Goal: Task Accomplishment & Management: Use online tool/utility

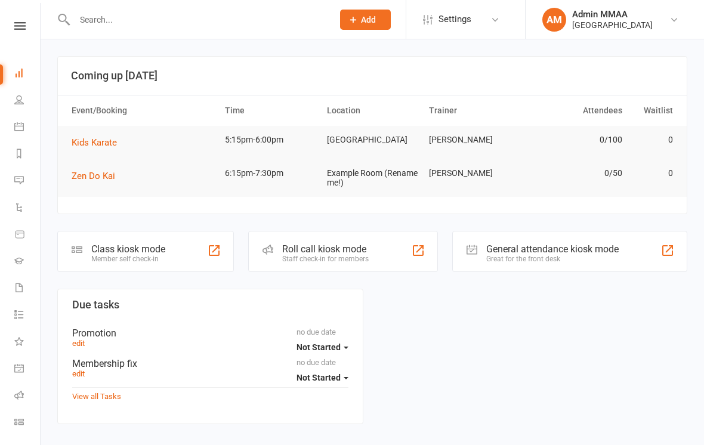
click at [127, 252] on div "Class kiosk mode" at bounding box center [128, 249] width 74 height 11
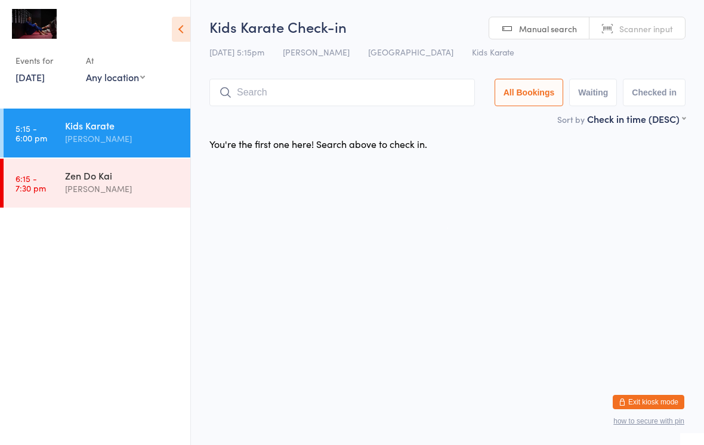
click at [294, 94] on input "search" at bounding box center [342, 92] width 266 height 27
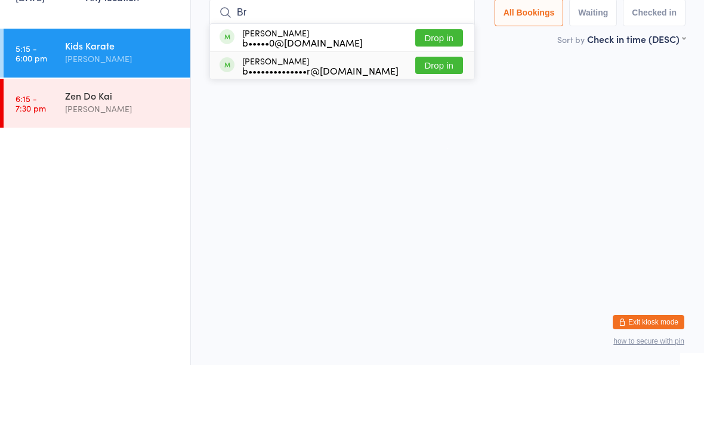
type input "Br"
click at [334, 146] on div "b••••••••••••••r@gmail.com" at bounding box center [320, 151] width 156 height 10
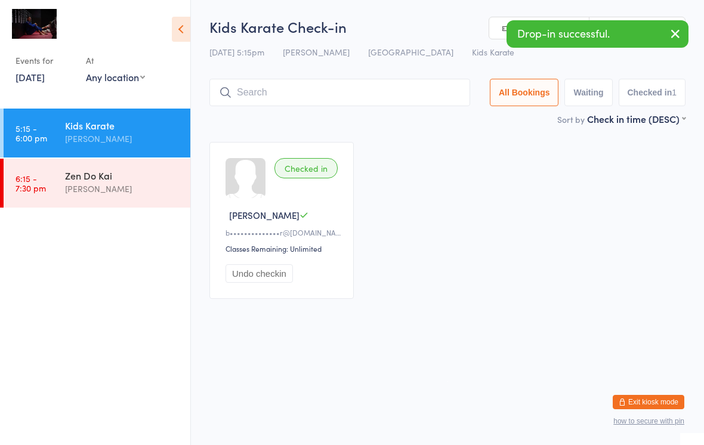
click at [119, 181] on div "Zen Do Kai" at bounding box center [122, 175] width 115 height 13
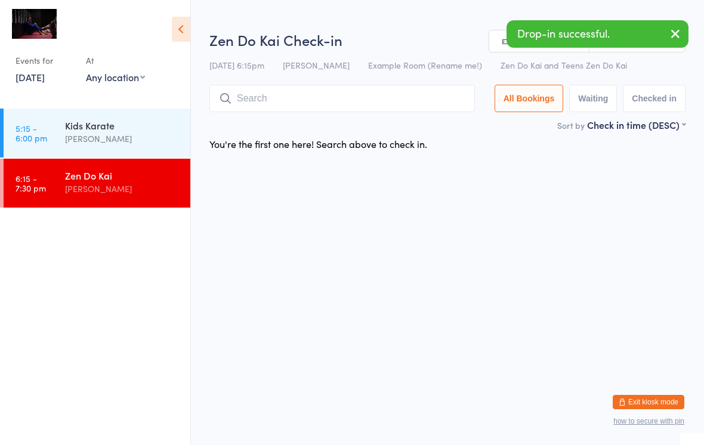
click at [293, 97] on input "search" at bounding box center [342, 98] width 266 height 27
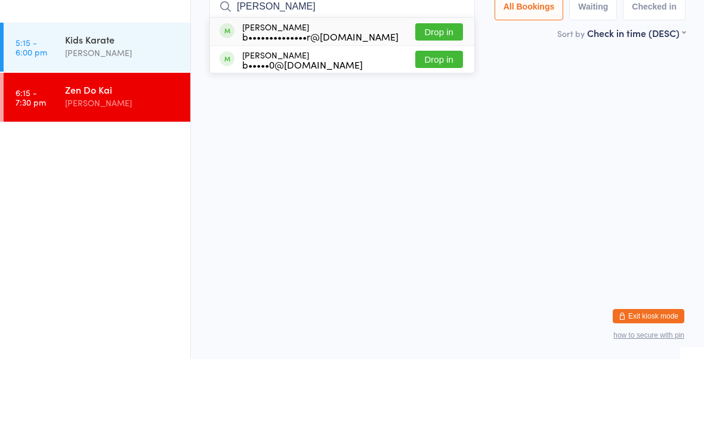
type input "Bret"
click at [366, 118] on div "b••••••••••••••r@gmail.com" at bounding box center [320, 123] width 156 height 10
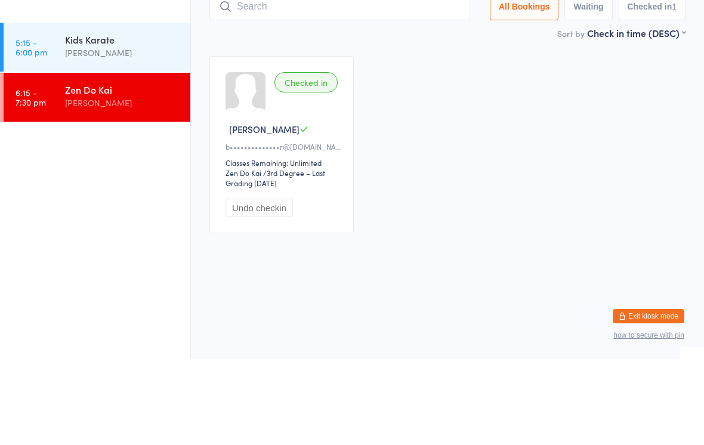
click at [123, 119] on div "Kids Karate" at bounding box center [122, 125] width 115 height 13
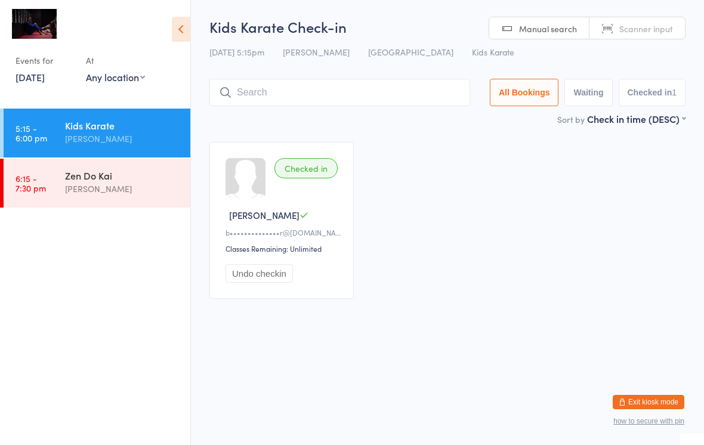
click at [323, 87] on input "search" at bounding box center [339, 92] width 261 height 27
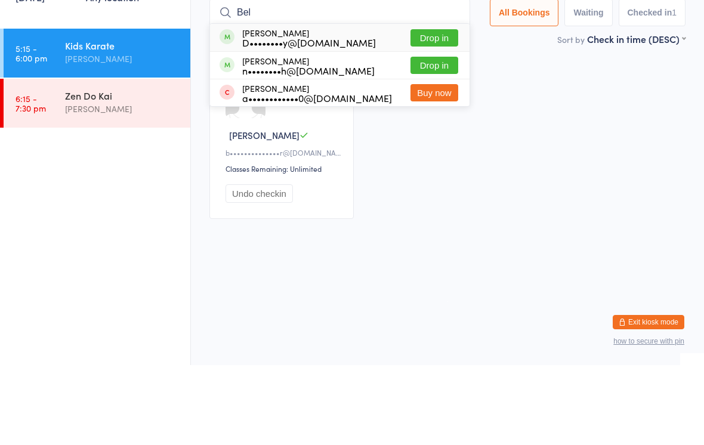
type input "Bel"
click at [343, 146] on div "n••••••••h@gmail.com" at bounding box center [308, 151] width 133 height 10
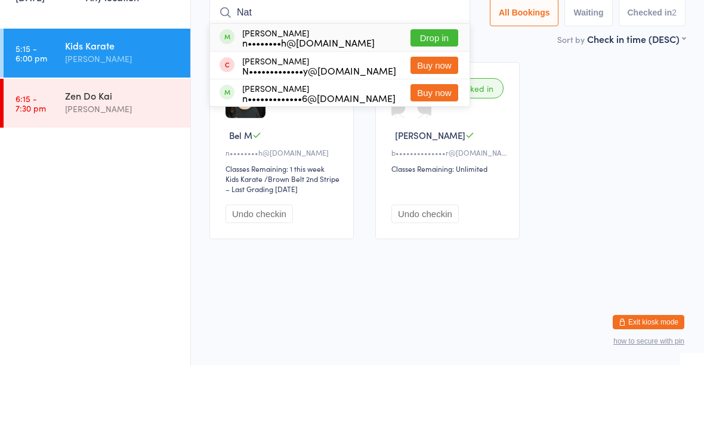
type input "Nat"
click at [434, 109] on button "Drop in" at bounding box center [435, 117] width 48 height 17
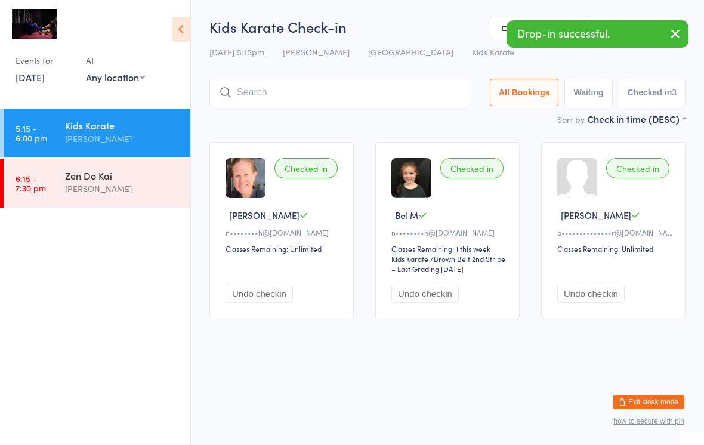
click at [115, 170] on div "Zen Do Kai" at bounding box center [122, 175] width 115 height 13
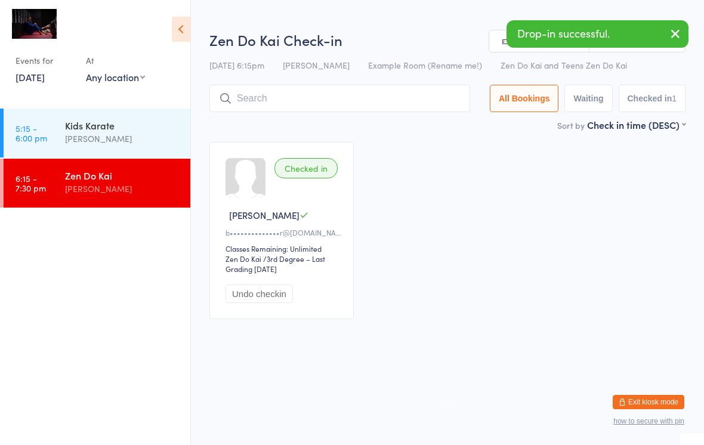
click at [313, 95] on input "search" at bounding box center [339, 98] width 261 height 27
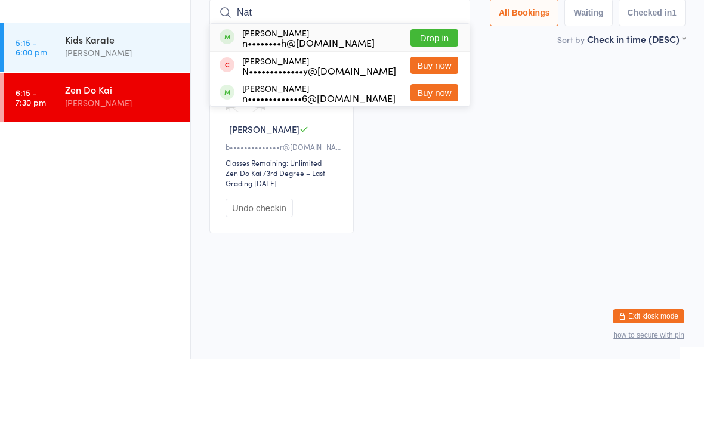
type input "Nat"
click at [395, 110] on div "Nat Sharpe n••••••••h@gmail.com Drop in" at bounding box center [340, 123] width 260 height 27
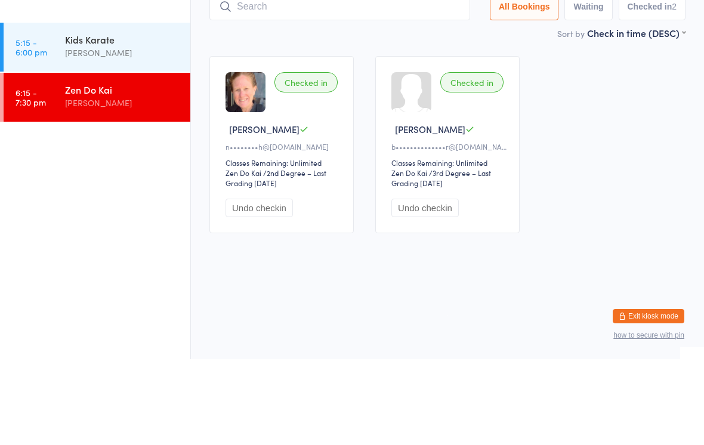
click at [103, 119] on div "Kids Karate" at bounding box center [122, 125] width 115 height 13
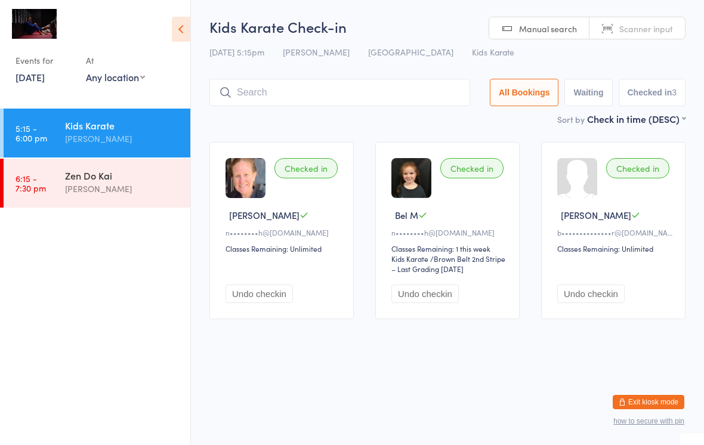
click at [331, 99] on input "search" at bounding box center [339, 92] width 261 height 27
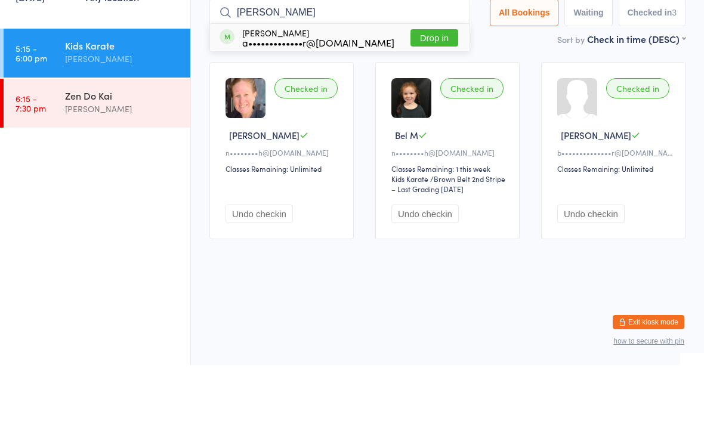
type input "Holly"
click at [433, 109] on button "Drop in" at bounding box center [435, 117] width 48 height 17
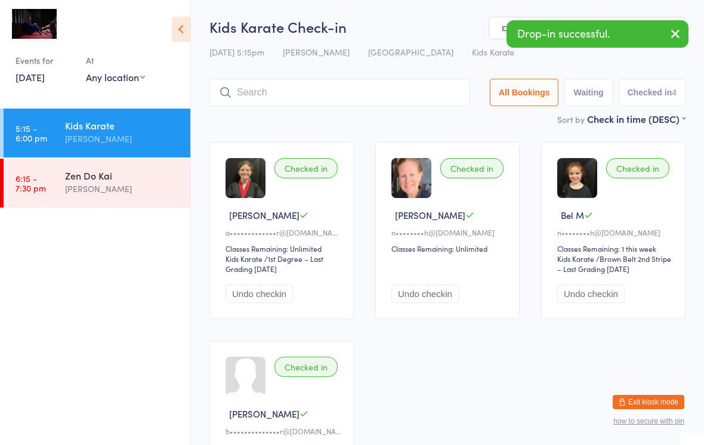
click at [303, 97] on input "search" at bounding box center [339, 92] width 261 height 27
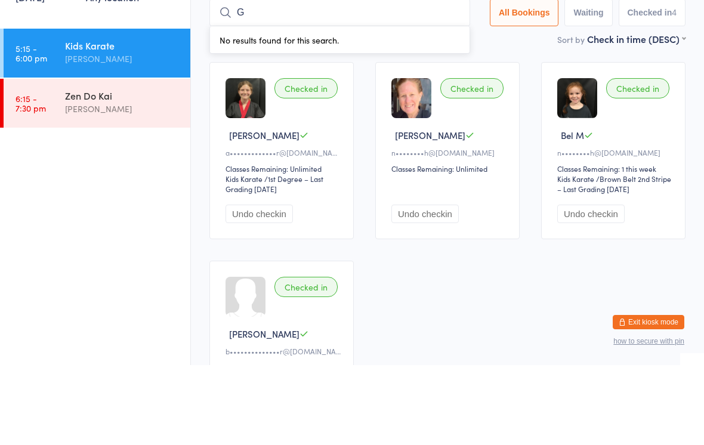
type input "G"
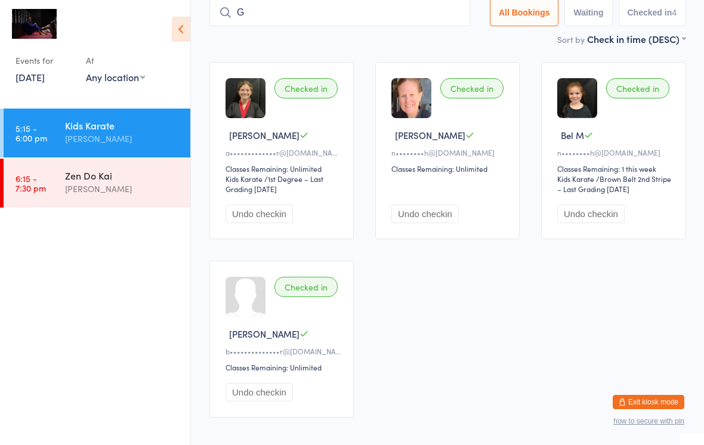
click at [246, 14] on input "G" at bounding box center [339, 12] width 261 height 27
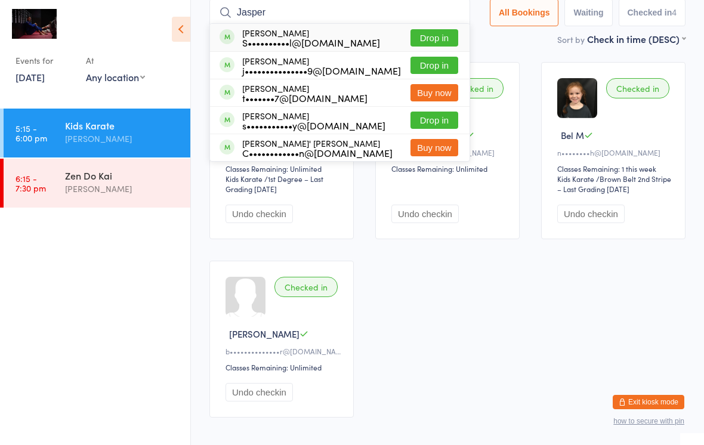
type input "Jasper"
click at [273, 35] on div "Jasper Phillips S••••••••••l@hotmail.com" at bounding box center [311, 37] width 138 height 19
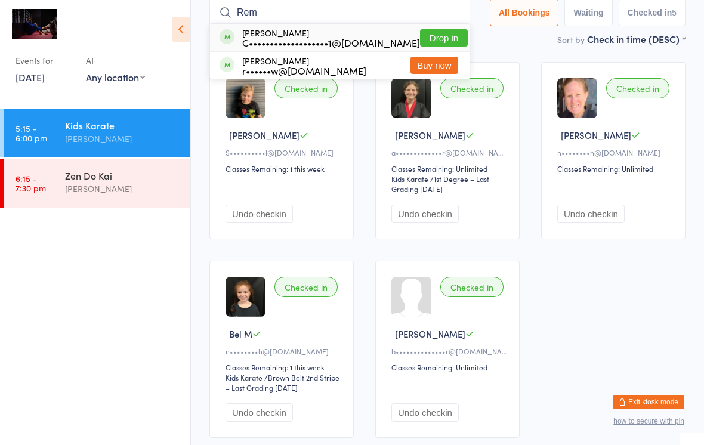
type input "Rem"
click at [456, 33] on button "Drop in" at bounding box center [444, 37] width 48 height 17
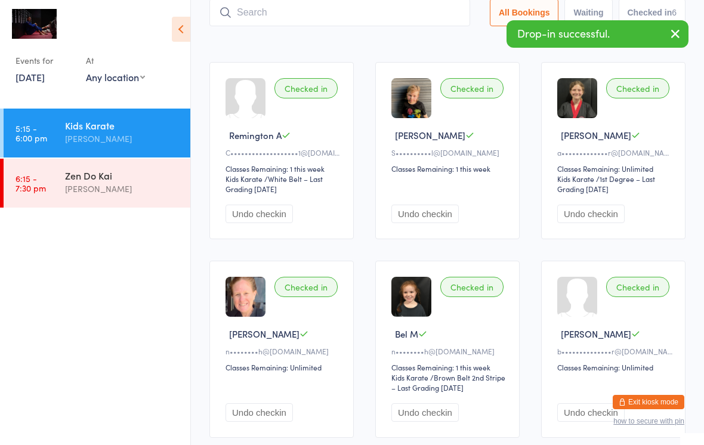
click at [335, 11] on input "search" at bounding box center [339, 12] width 261 height 27
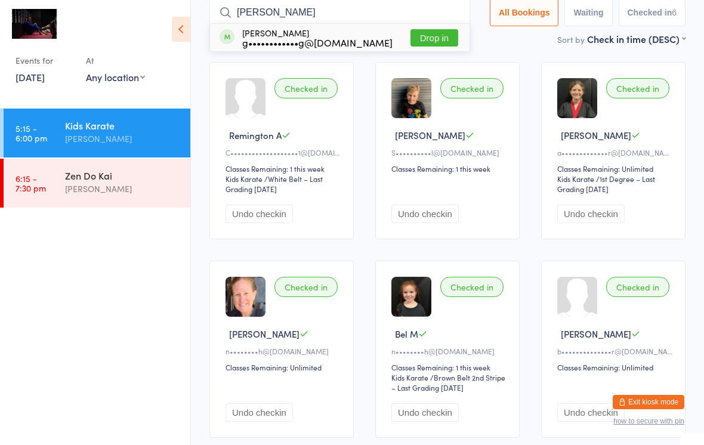
type input "Dustan"
click at [430, 31] on button "Drop in" at bounding box center [435, 37] width 48 height 17
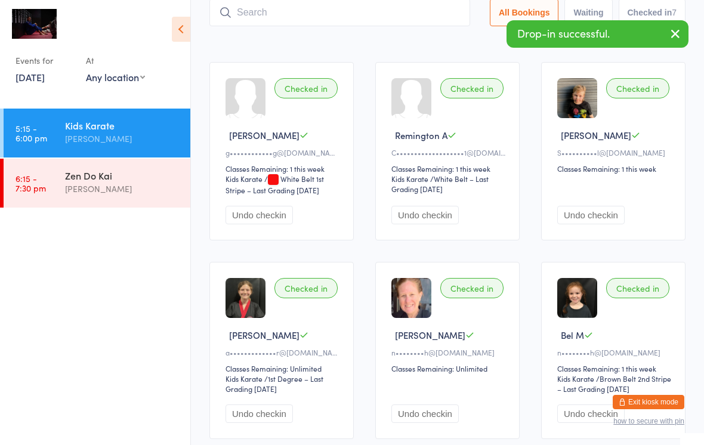
click at [270, 9] on input "search" at bounding box center [339, 12] width 261 height 27
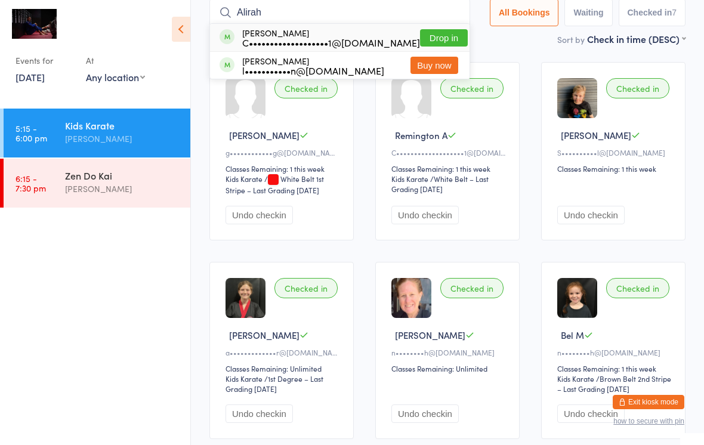
type input "Alirah"
click at [401, 41] on div "Alirah Arthur C•••••••••••••••••••1@gmail.com Drop in" at bounding box center [340, 37] width 260 height 27
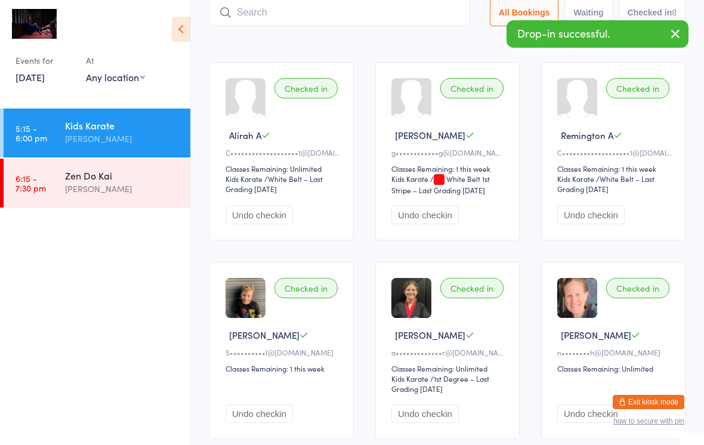
click at [317, 16] on input "search" at bounding box center [339, 12] width 261 height 27
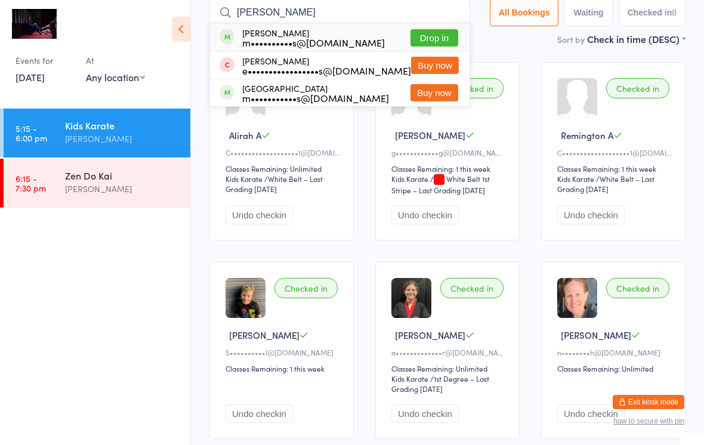
type input "Franco"
click at [435, 36] on button "Drop in" at bounding box center [435, 37] width 48 height 17
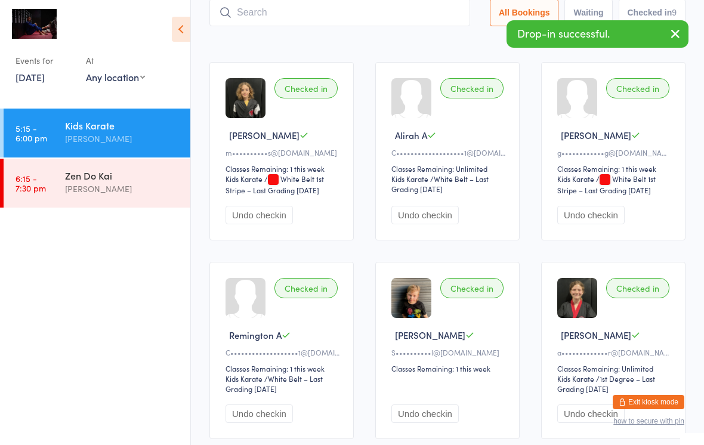
click at [339, 8] on input "search" at bounding box center [339, 12] width 261 height 27
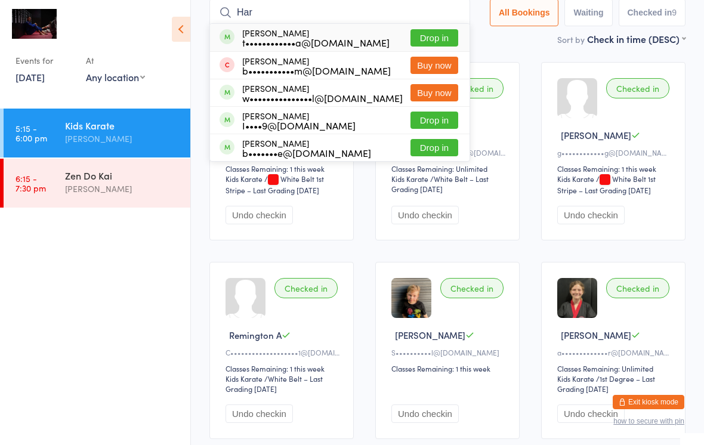
type input "Har"
click at [437, 122] on button "Drop in" at bounding box center [435, 120] width 48 height 17
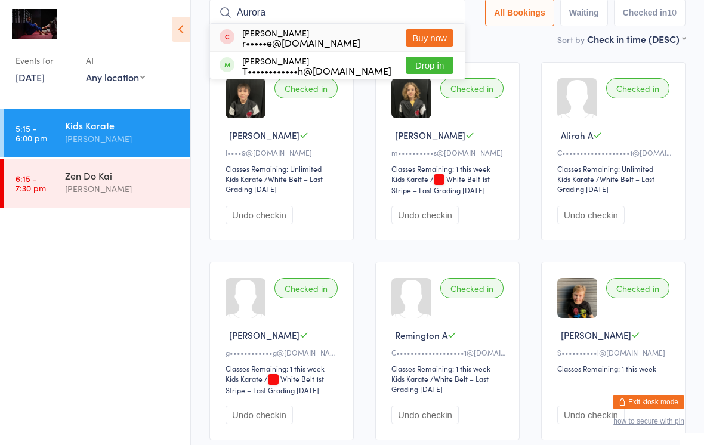
type input "Aurora"
click at [436, 69] on button "Drop in" at bounding box center [430, 65] width 48 height 17
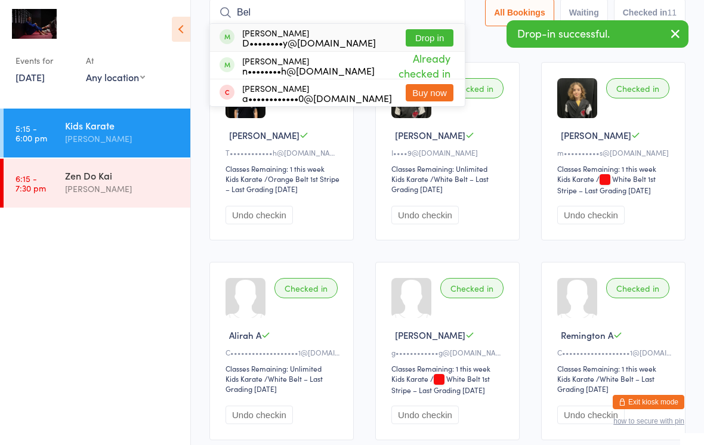
type input "Bel"
click at [435, 31] on button "Drop in" at bounding box center [430, 37] width 48 height 17
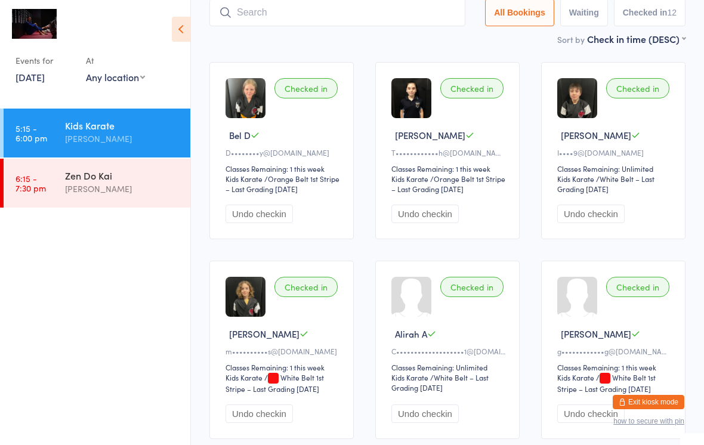
click at [243, 10] on input "search" at bounding box center [337, 12] width 256 height 27
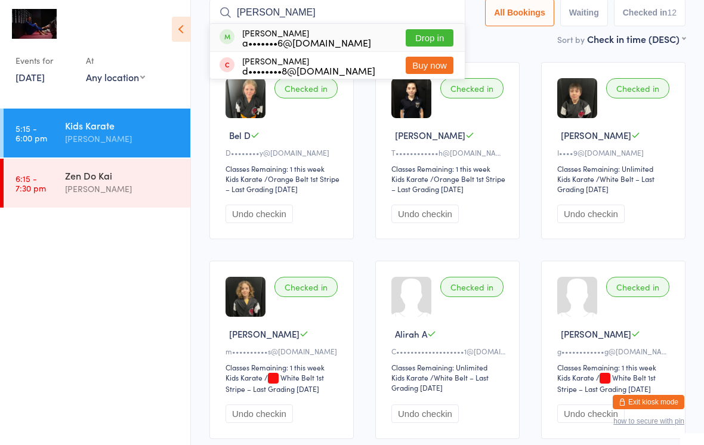
type input "Billie"
click at [426, 36] on button "Drop in" at bounding box center [430, 37] width 48 height 17
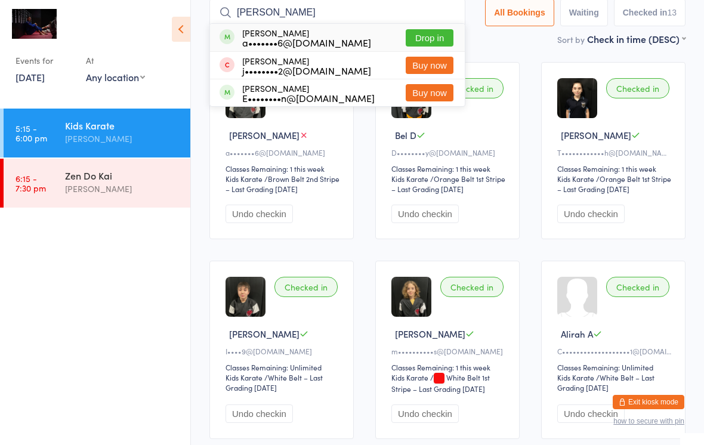
type input "Carter"
click at [439, 38] on button "Drop in" at bounding box center [430, 37] width 48 height 17
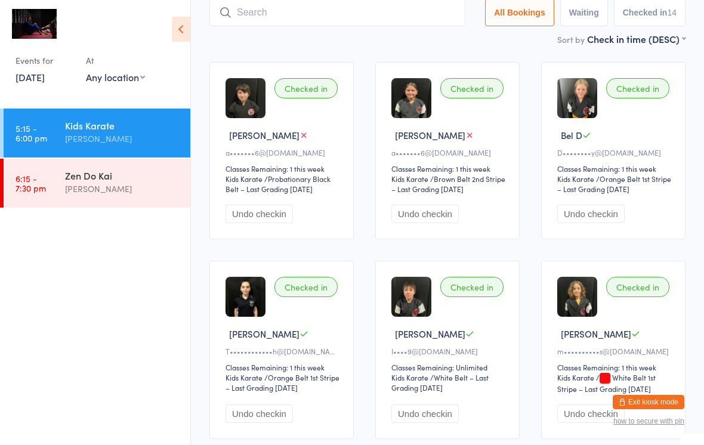
click at [106, 132] on div "Kids Karate" at bounding box center [122, 125] width 115 height 13
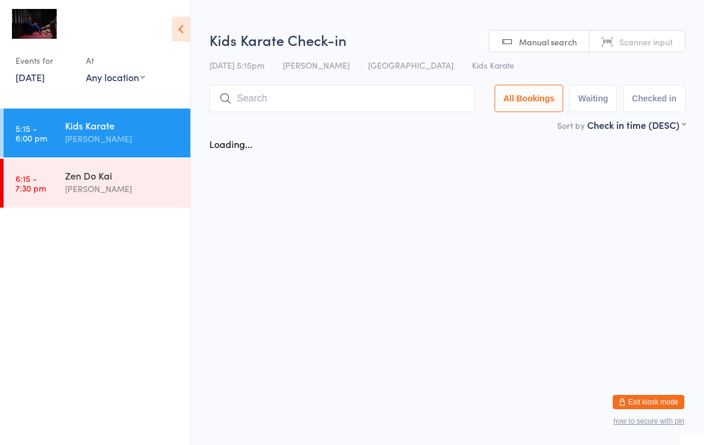
scroll to position [0, 0]
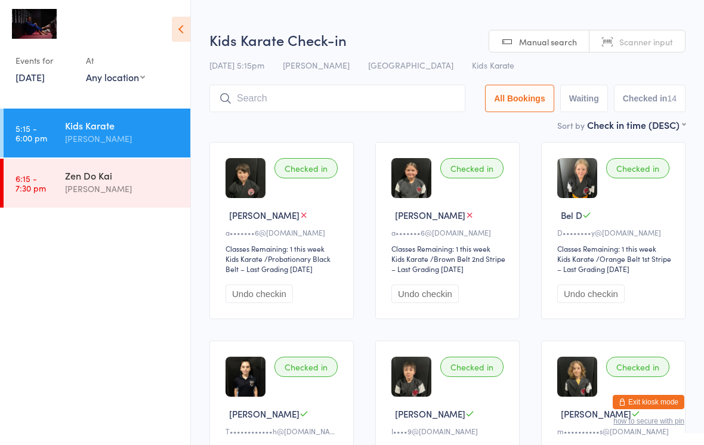
click at [277, 98] on input "search" at bounding box center [337, 98] width 256 height 27
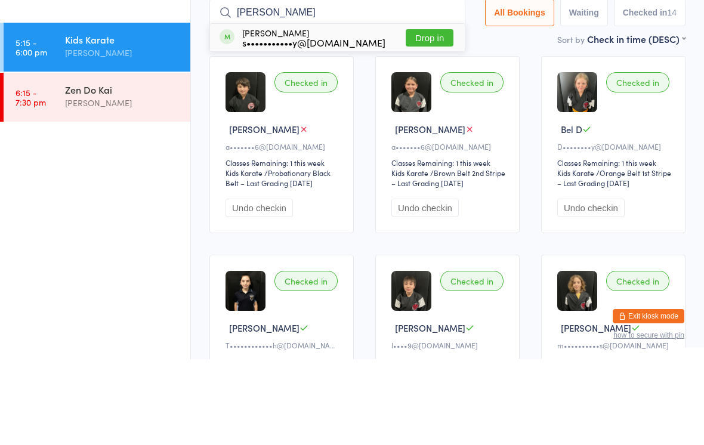
type input "Dean"
click at [436, 115] on button "Drop in" at bounding box center [430, 123] width 48 height 17
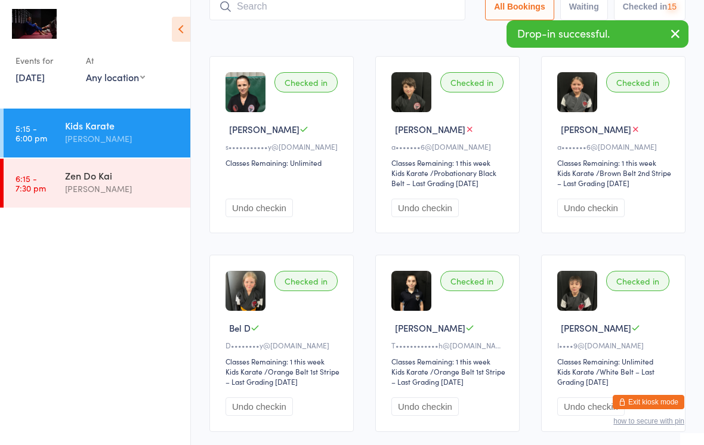
click at [99, 184] on div "[PERSON_NAME]" at bounding box center [122, 189] width 115 height 14
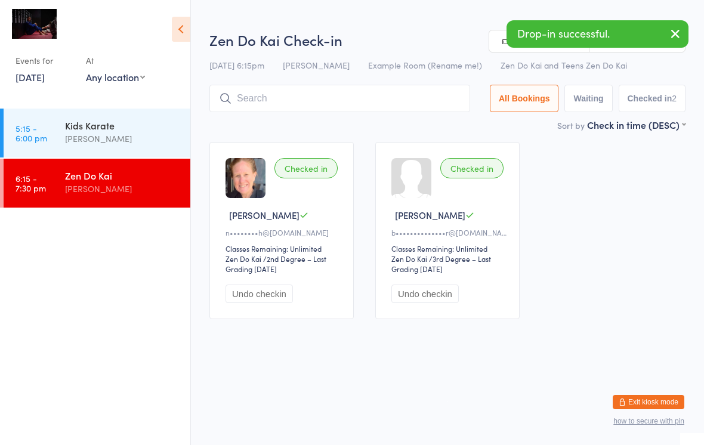
click at [264, 98] on input "search" at bounding box center [339, 98] width 261 height 27
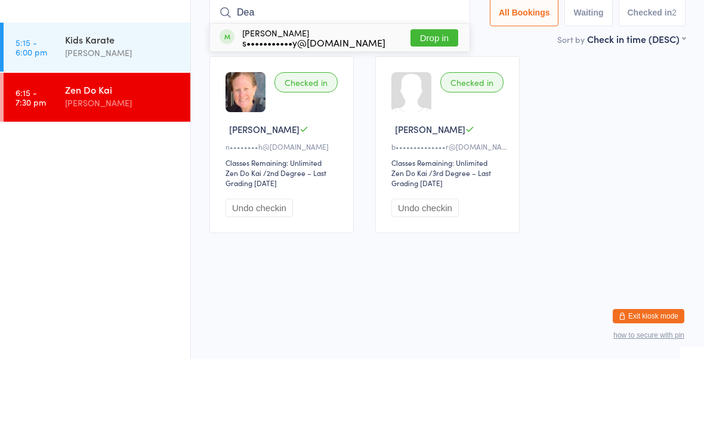
type input "Dea"
click at [436, 115] on button "Drop in" at bounding box center [435, 123] width 48 height 17
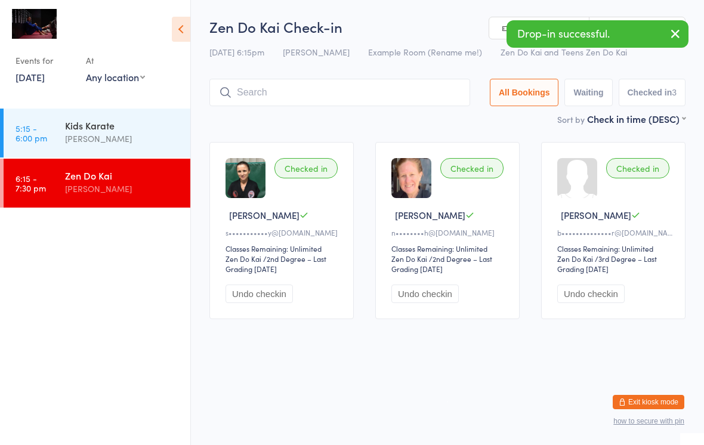
click at [103, 132] on div "Kids Karate" at bounding box center [122, 125] width 115 height 13
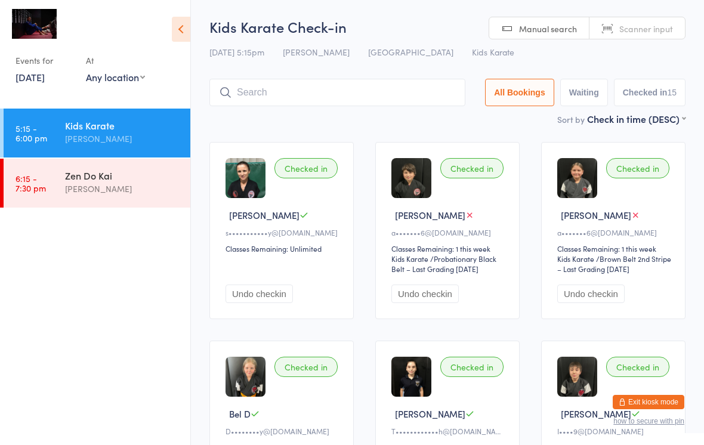
click at [362, 92] on input "search" at bounding box center [337, 92] width 256 height 27
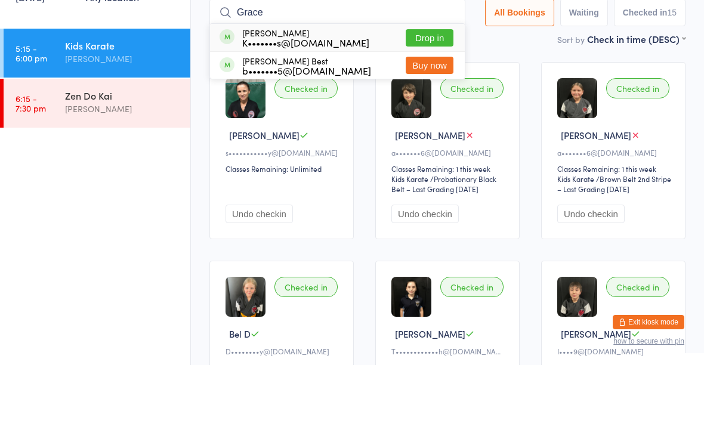
type input "Grace"
click at [439, 109] on button "Drop in" at bounding box center [430, 117] width 48 height 17
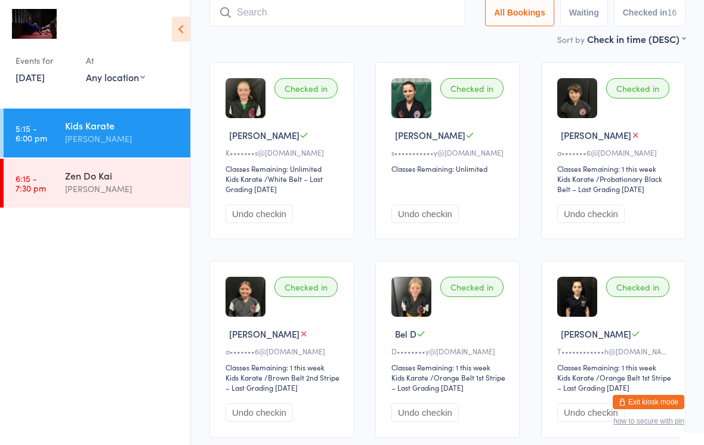
click at [384, 11] on input "search" at bounding box center [337, 12] width 256 height 27
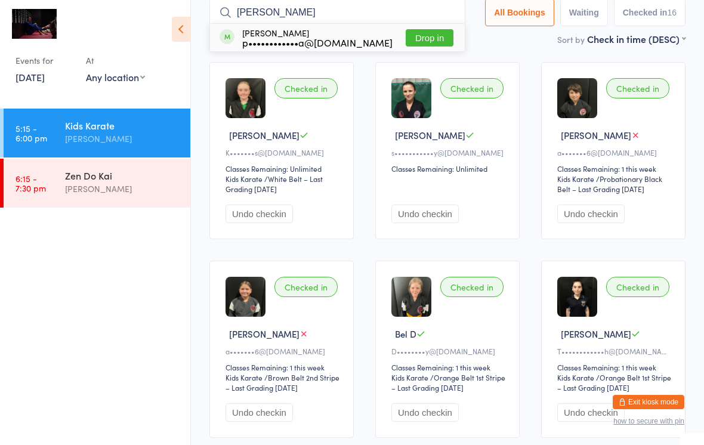
type input "Sebastian"
click at [443, 39] on button "Drop in" at bounding box center [430, 37] width 48 height 17
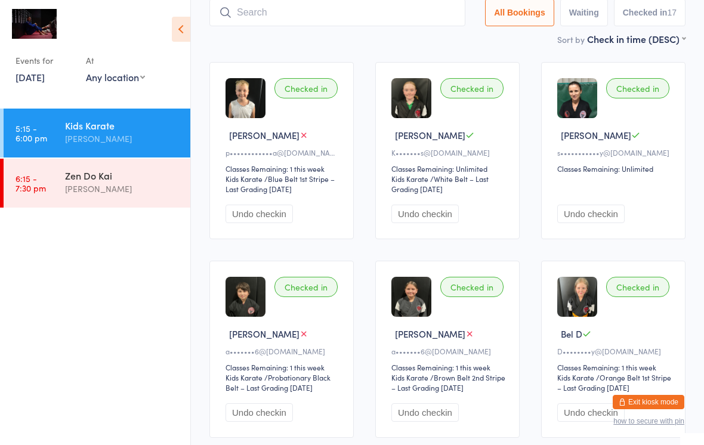
click at [287, 14] on input "search" at bounding box center [337, 12] width 256 height 27
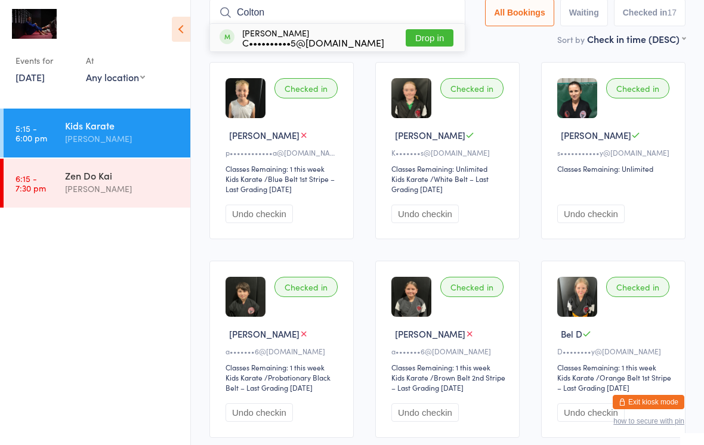
type input "Colton"
click at [442, 44] on button "Drop in" at bounding box center [430, 37] width 48 height 17
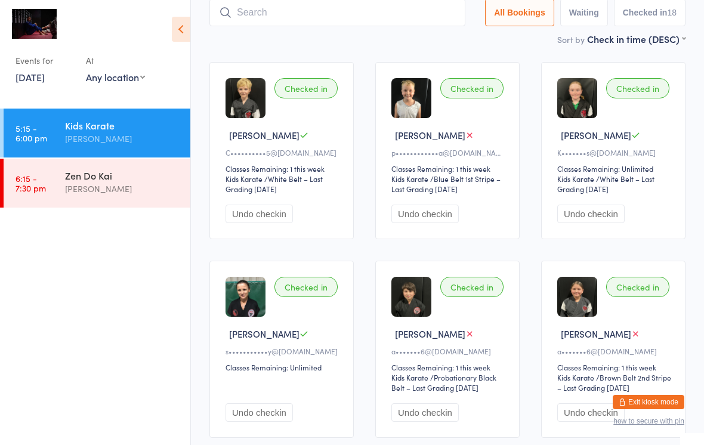
click at [297, 13] on input "search" at bounding box center [337, 12] width 256 height 27
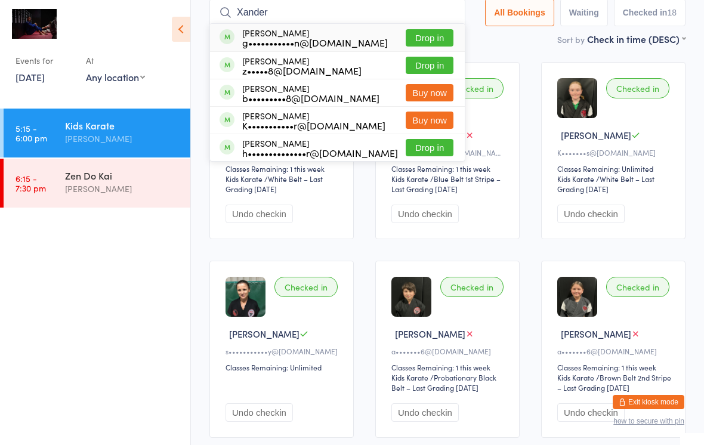
type input "Xander"
click at [435, 38] on button "Drop in" at bounding box center [430, 37] width 48 height 17
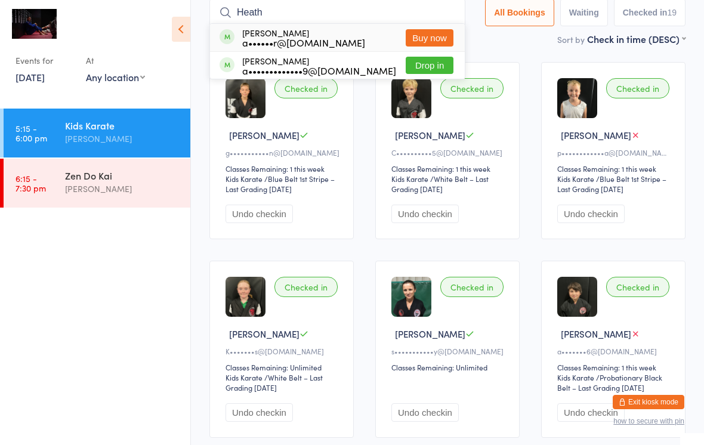
type input "Heath"
click at [424, 60] on button "Drop in" at bounding box center [430, 65] width 48 height 17
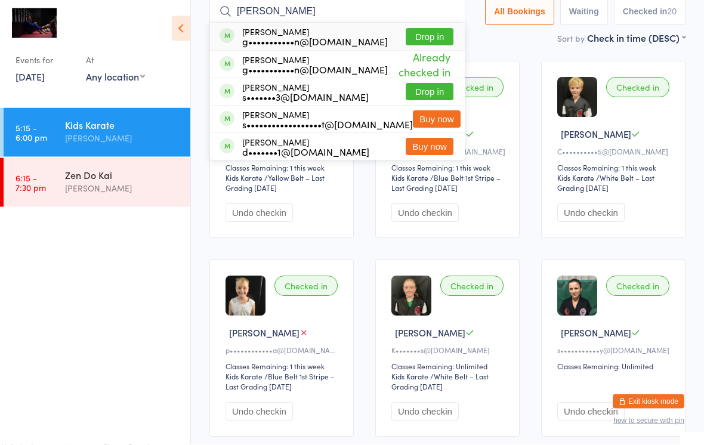
type input "Bailey kidston"
click at [429, 39] on button "Drop in" at bounding box center [430, 37] width 48 height 17
